Goal: Task Accomplishment & Management: Use online tool/utility

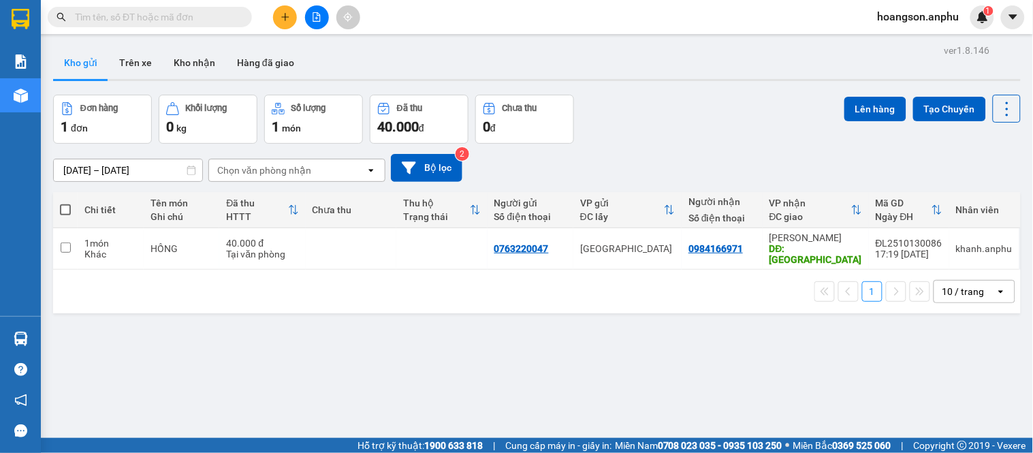
click at [319, 27] on button at bounding box center [317, 17] width 24 height 24
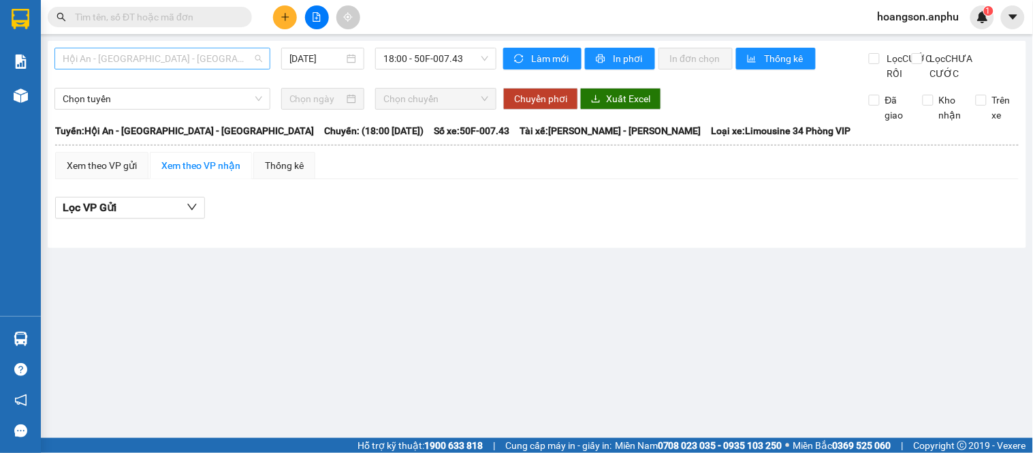
click at [175, 54] on span "Hội An - [GEOGRAPHIC_DATA] - [GEOGRAPHIC_DATA]" at bounding box center [163, 58] width 200 height 20
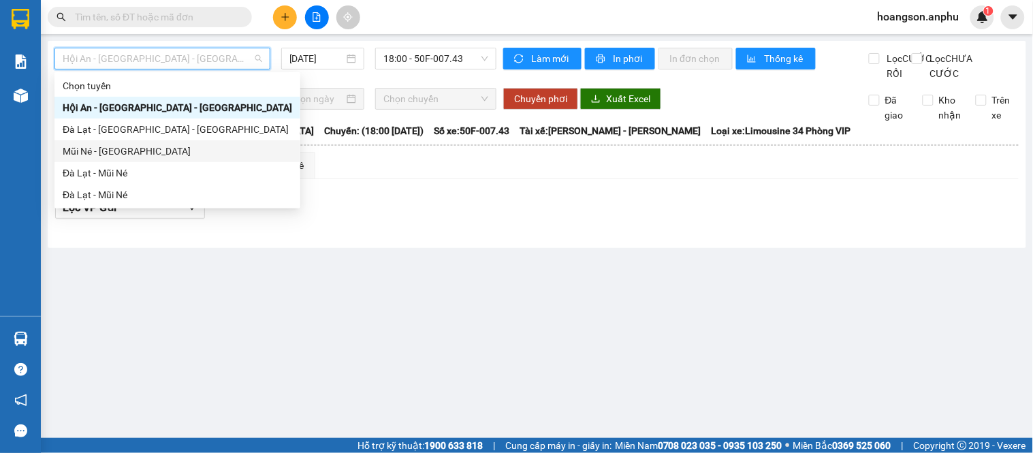
click at [118, 157] on div "Mũi Né - [GEOGRAPHIC_DATA]" at bounding box center [177, 151] width 229 height 15
type input "[DATE]"
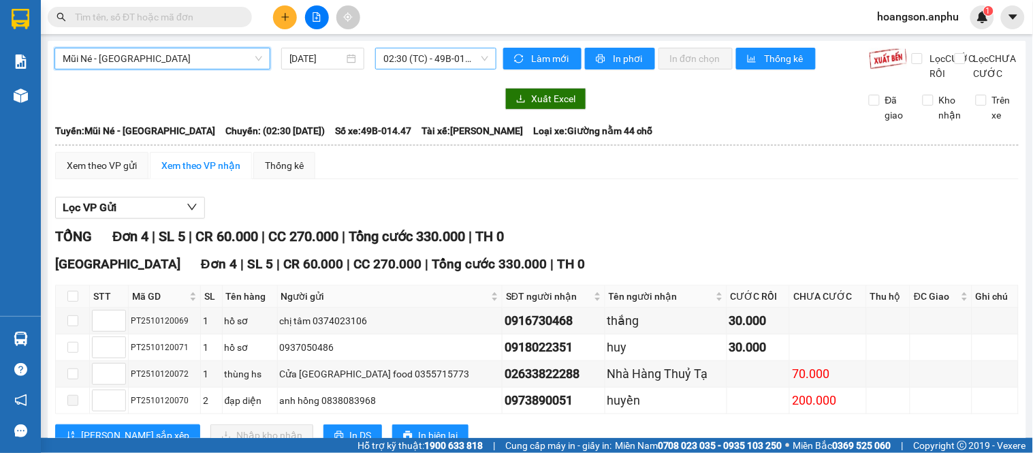
click at [448, 54] on span "02:30 (TC) - 49B-014.47" at bounding box center [435, 58] width 105 height 20
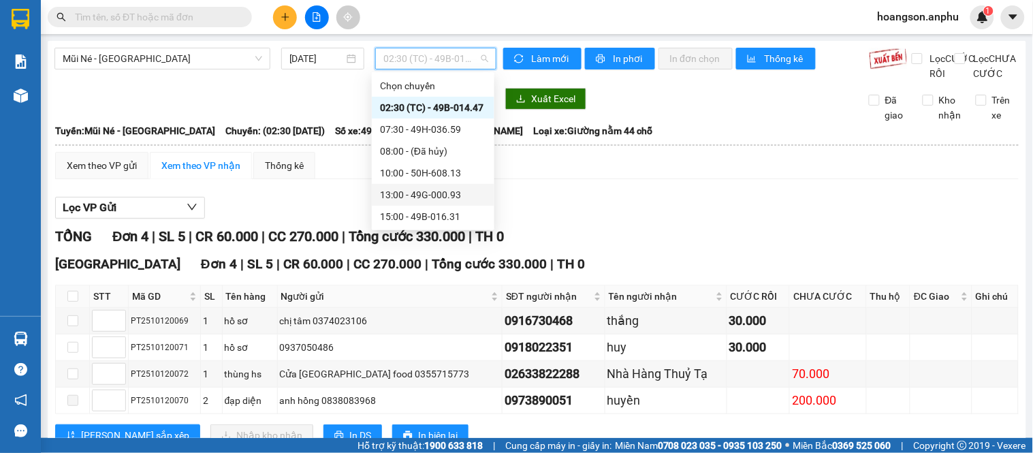
click at [421, 187] on div "13:00 - 49G-000.93" at bounding box center [433, 194] width 106 height 15
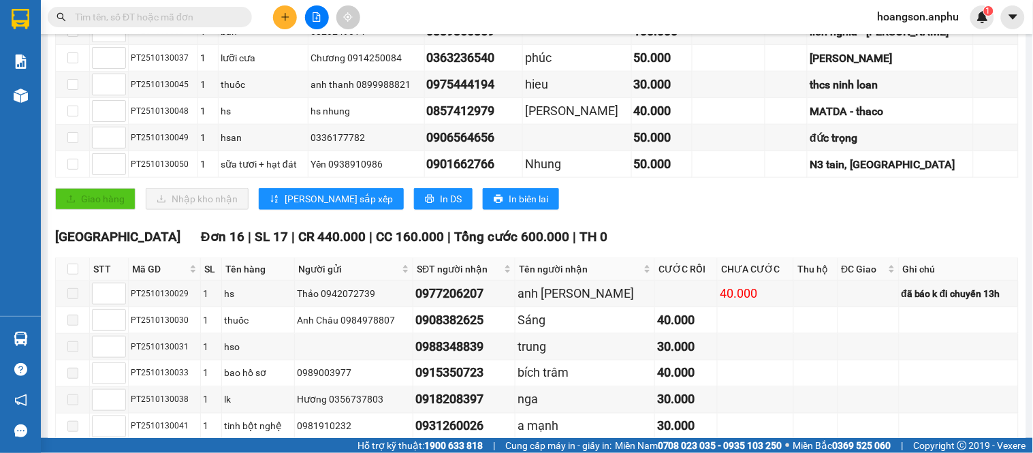
scroll to position [302, 0]
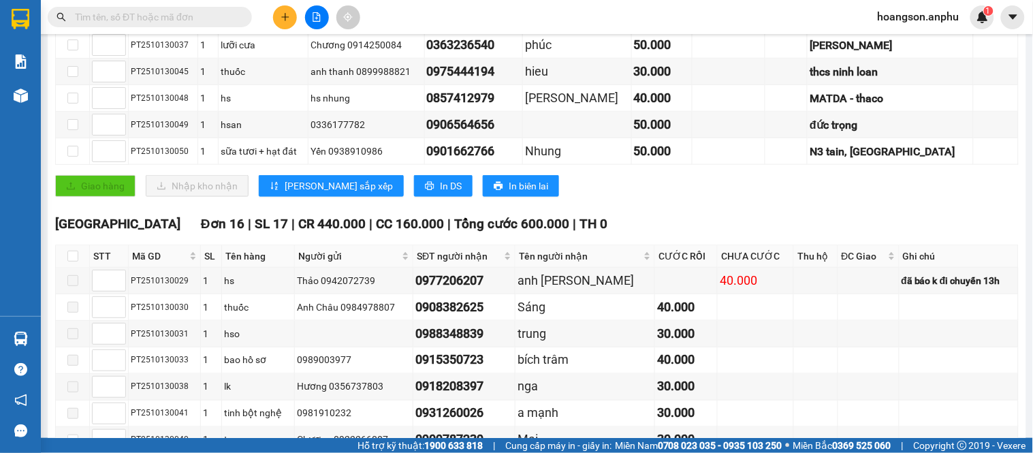
click at [72, 268] on th at bounding box center [73, 256] width 34 height 22
click at [75, 261] on input "checkbox" at bounding box center [72, 256] width 11 height 11
checkbox input "true"
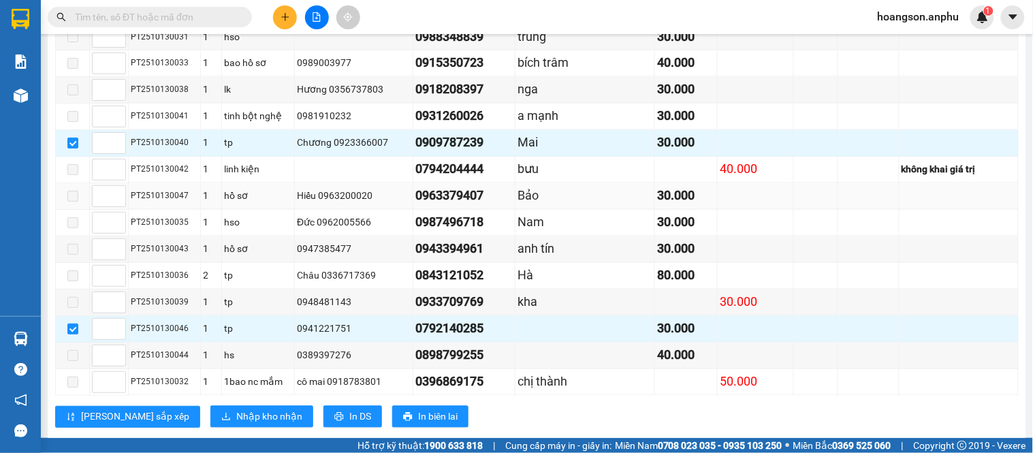
scroll to position [605, 0]
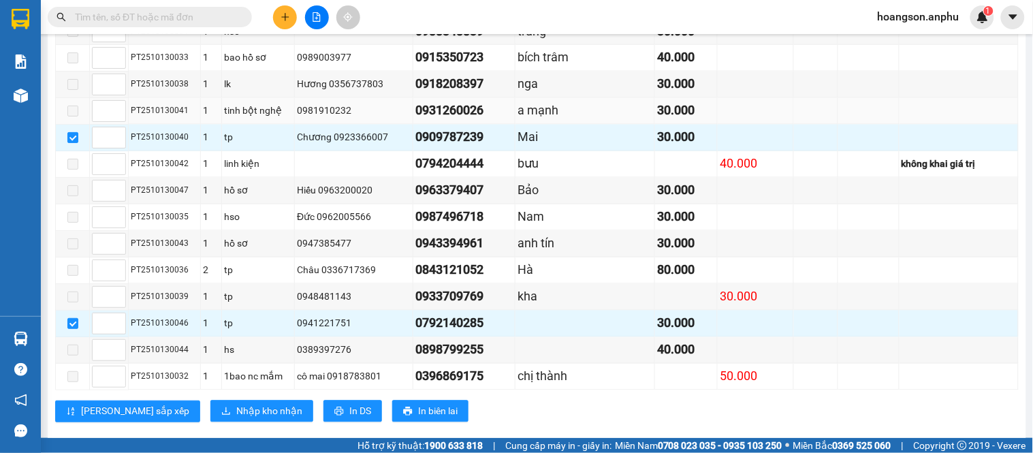
checkbox input "false"
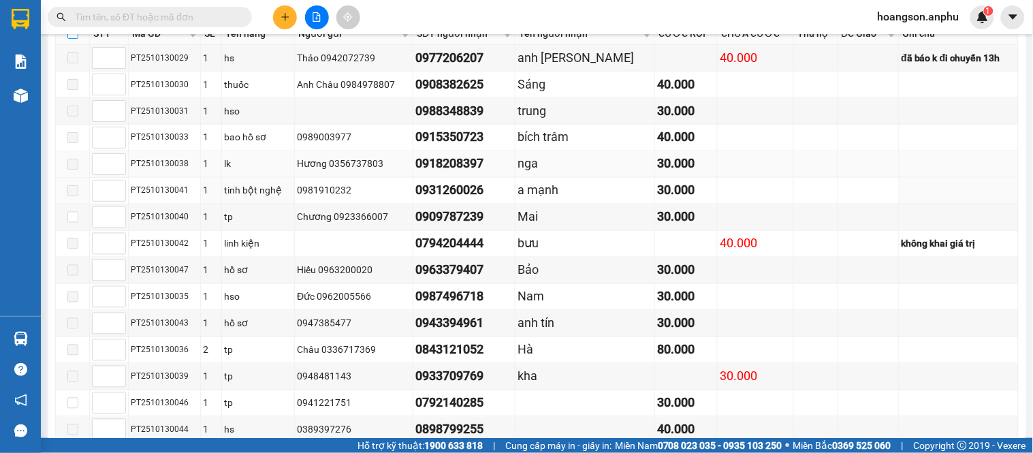
scroll to position [227, 0]
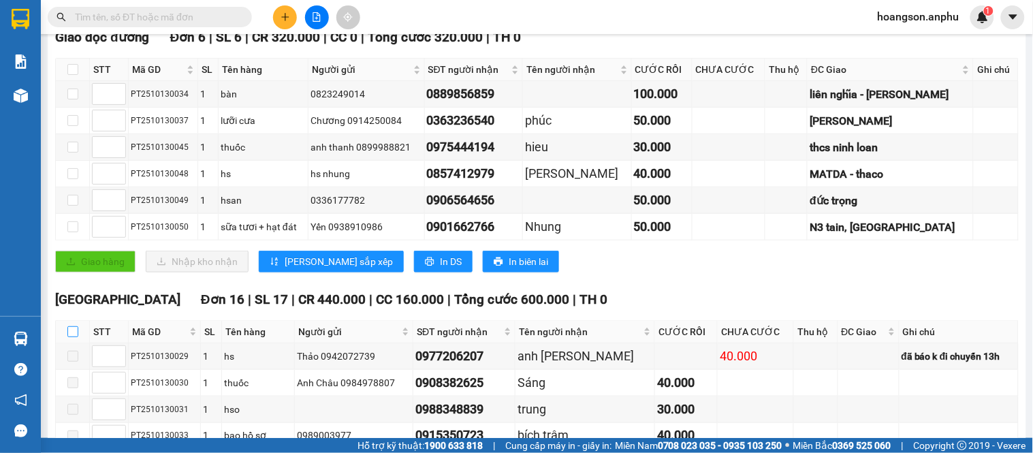
click at [69, 337] on input "checkbox" at bounding box center [72, 331] width 11 height 11
checkbox input "true"
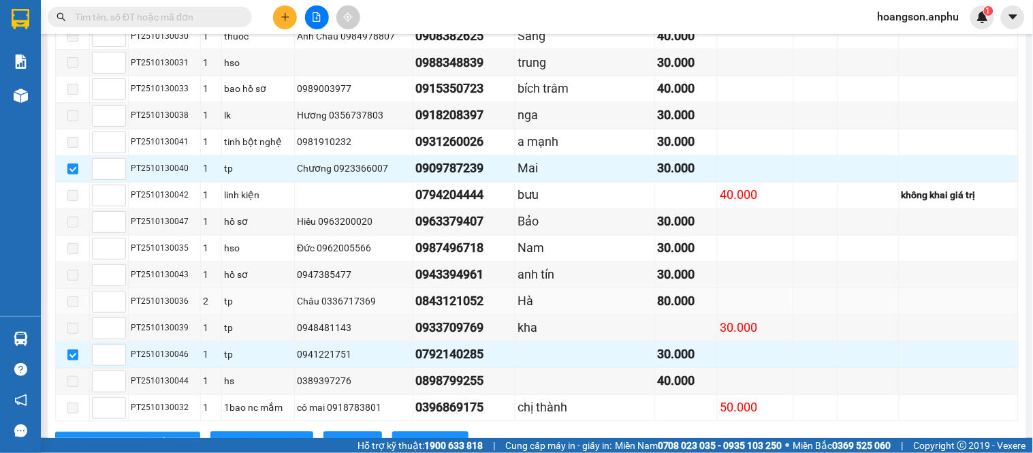
scroll to position [647, 0]
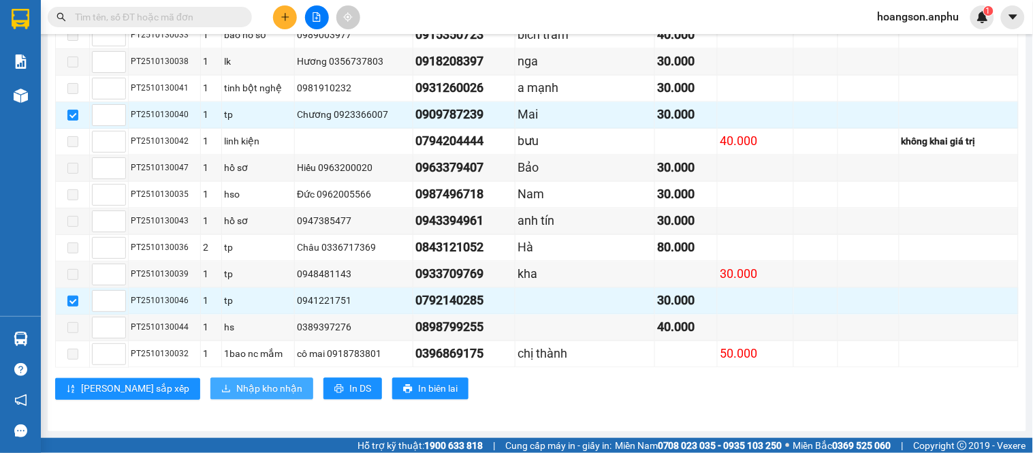
click at [236, 383] on span "Nhập kho nhận" at bounding box center [269, 388] width 66 height 15
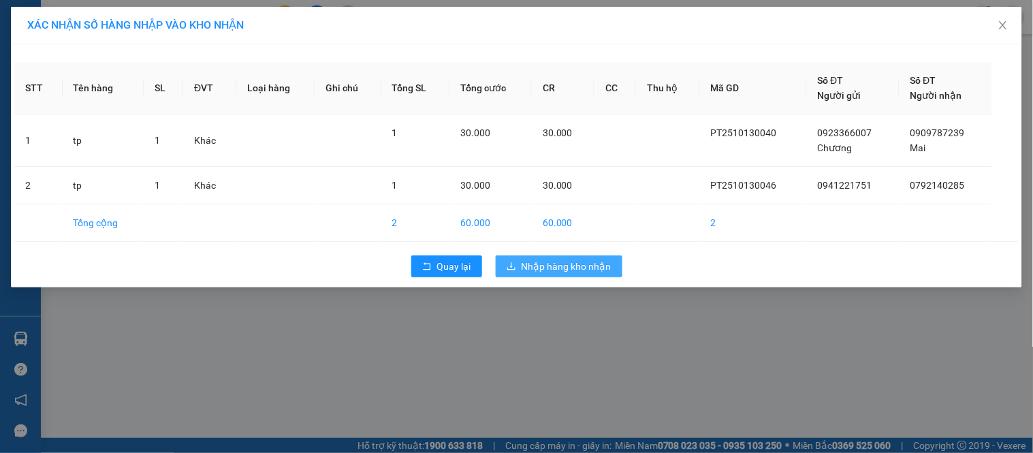
click at [569, 266] on span "Nhập hàng kho nhận" at bounding box center [567, 266] width 90 height 15
